Goal: Task Accomplishment & Management: Use online tool/utility

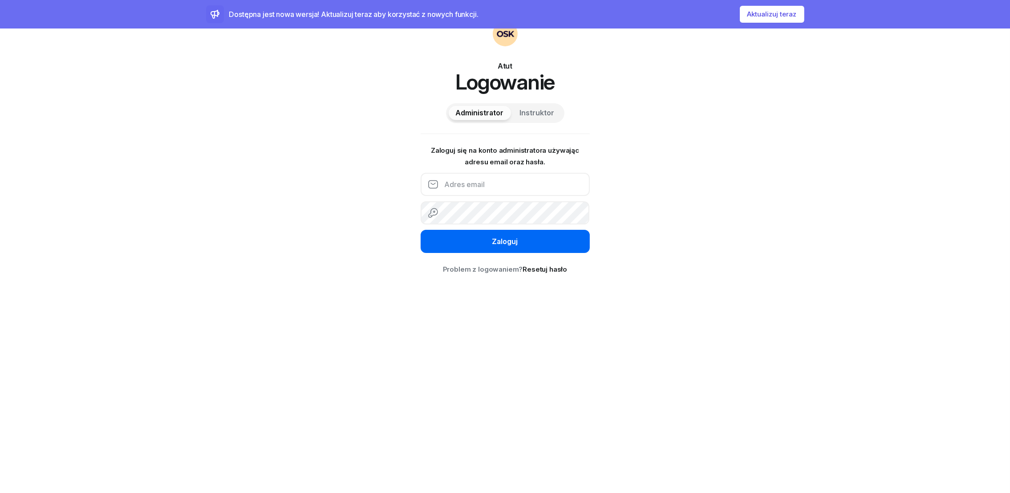
type input "[EMAIL_ADDRESS][DOMAIN_NAME]"
click at [504, 246] on div "Zaloguj" at bounding box center [505, 242] width 26 height 12
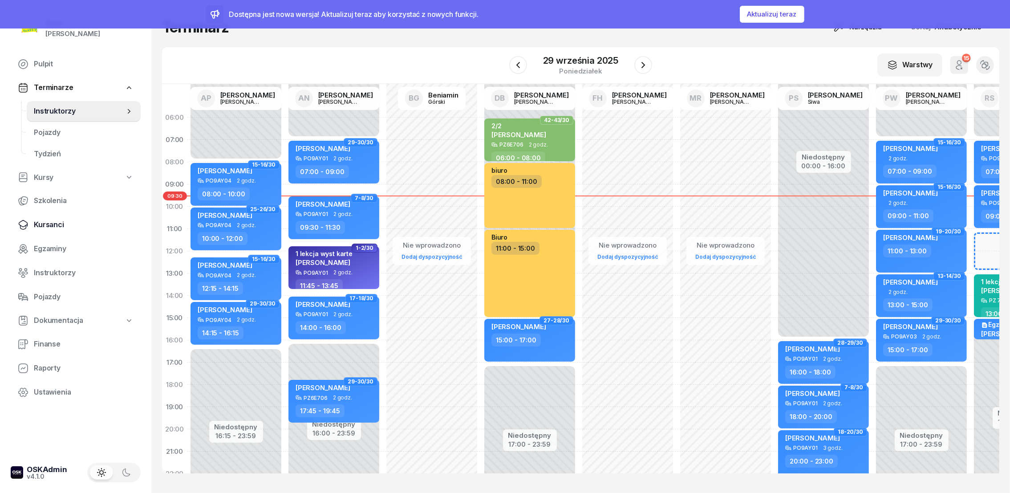
click at [55, 226] on span "Kursanci" at bounding box center [84, 225] width 100 height 12
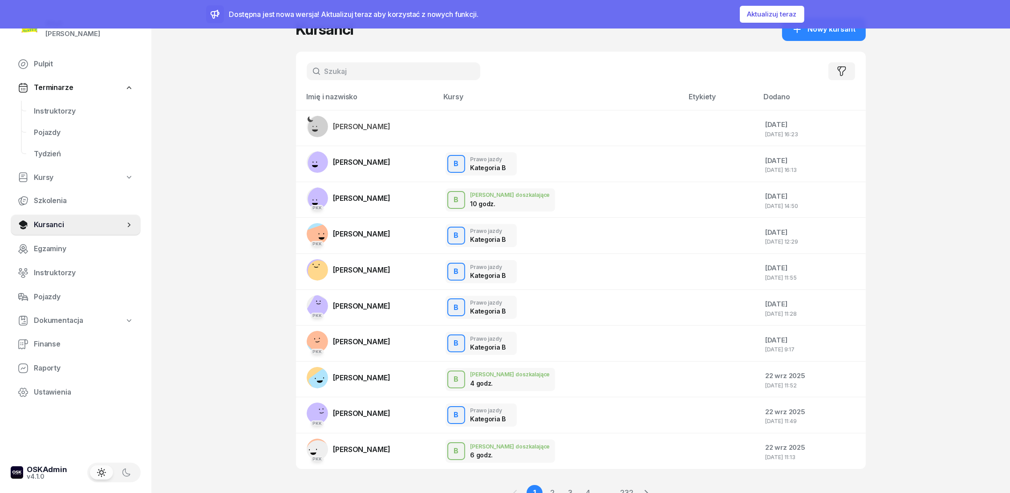
click at [366, 76] on input "text" at bounding box center [394, 71] width 174 height 18
type input "[PERSON_NAME]"
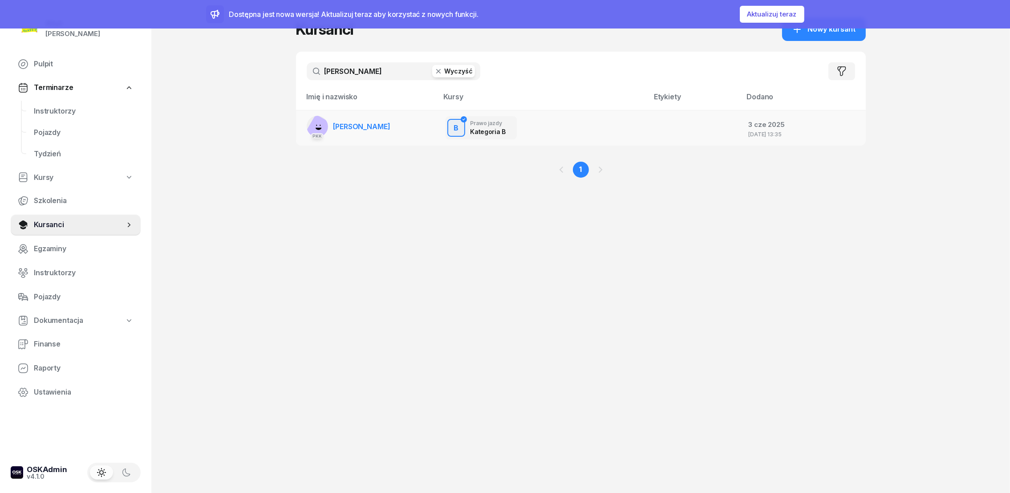
click at [345, 129] on span "[PERSON_NAME]" at bounding box center [361, 126] width 57 height 9
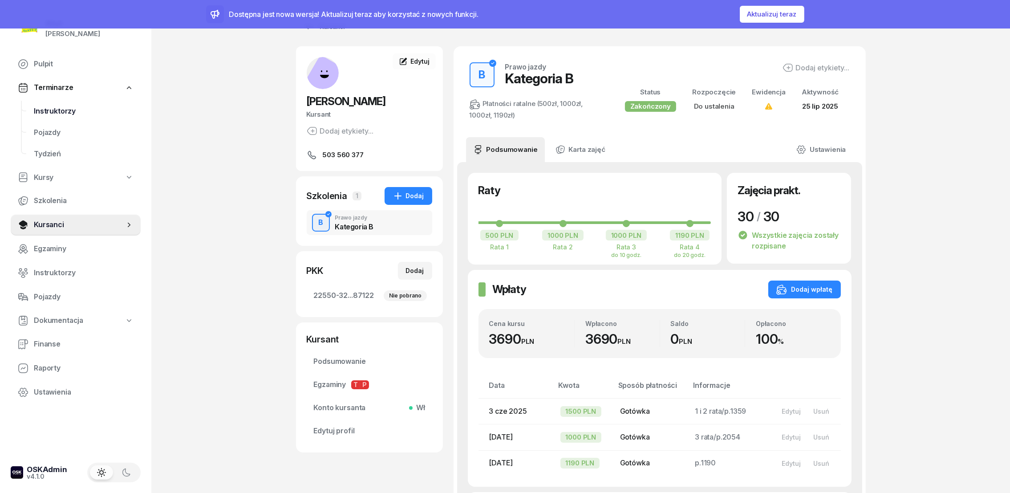
click at [68, 110] on span "Instruktorzy" at bounding box center [84, 111] width 100 height 12
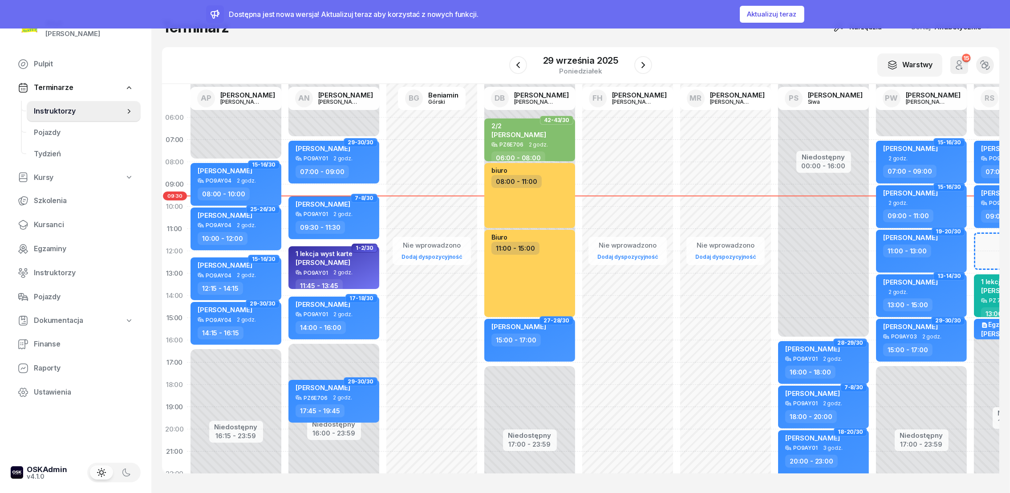
drag, startPoint x: 647, startPoint y: 61, endPoint x: 635, endPoint y: 41, distance: 23.7
click at [635, 41] on div "Terminarz Narzędzia Sortuj Alfabetycznie W Wybierz AP [PERSON_NAME] AN [PERSON_…" at bounding box center [580, 245] width 837 height 491
click at [521, 66] on icon "button" at bounding box center [518, 65] width 11 height 11
click at [520, 65] on icon "button" at bounding box center [518, 65] width 11 height 11
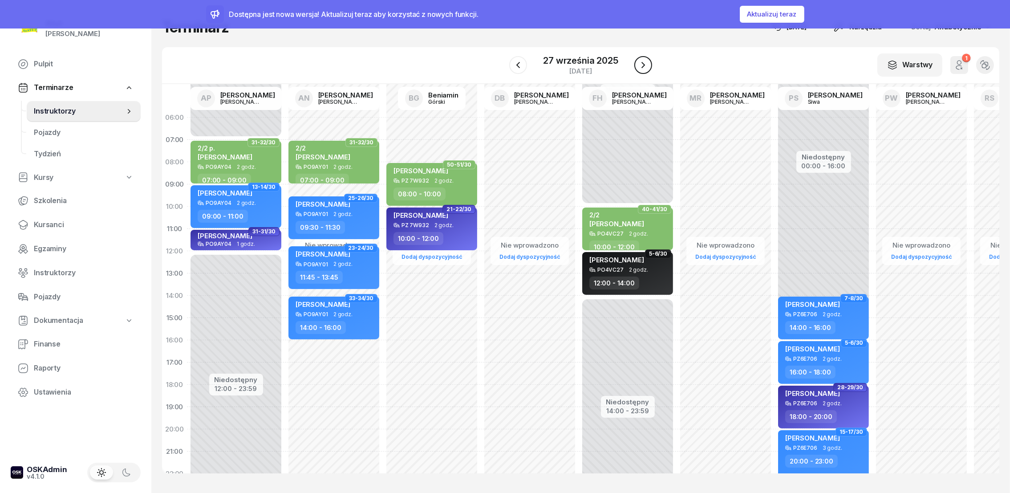
click at [647, 60] on icon "button" at bounding box center [643, 65] width 11 height 11
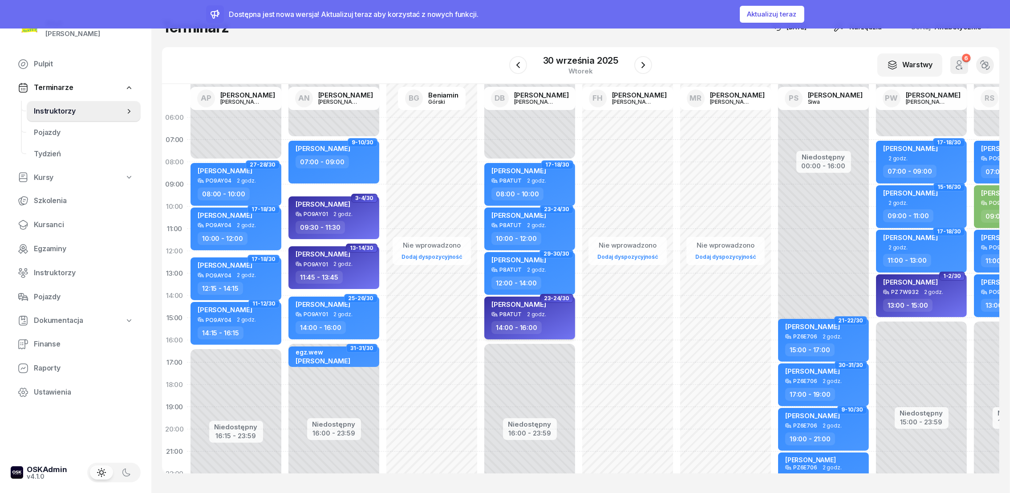
click at [506, 301] on span "[PERSON_NAME]" at bounding box center [518, 304] width 55 height 8
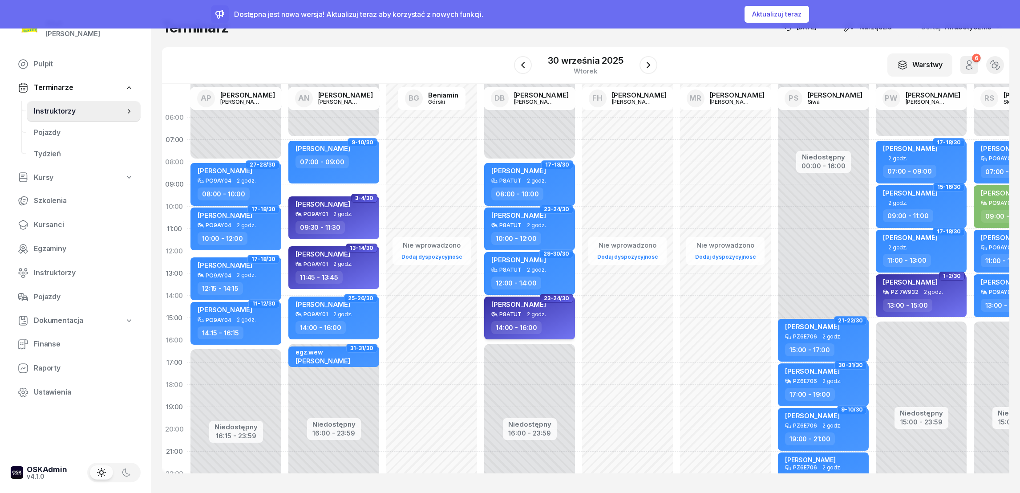
select select "14"
select select "16"
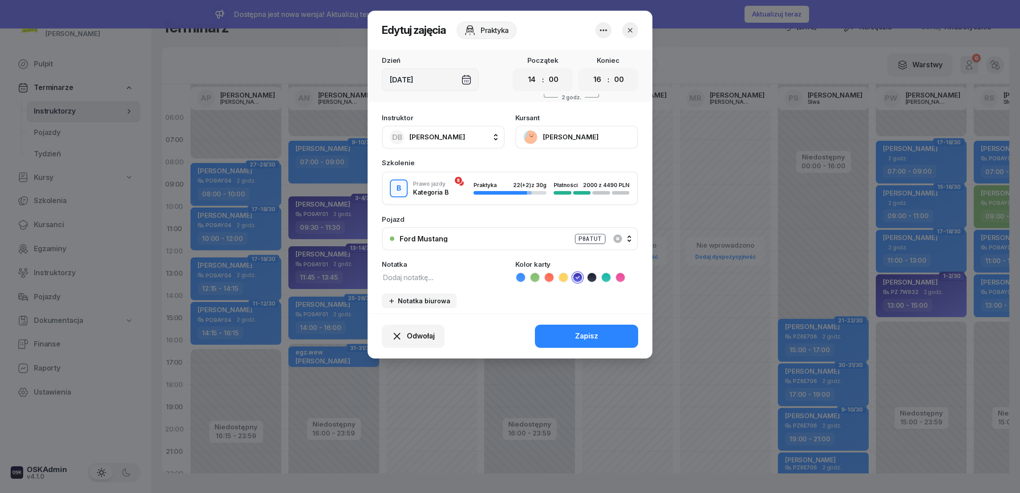
click at [557, 135] on button "[PERSON_NAME]" at bounding box center [576, 136] width 123 height 23
